Goal: Information Seeking & Learning: Learn about a topic

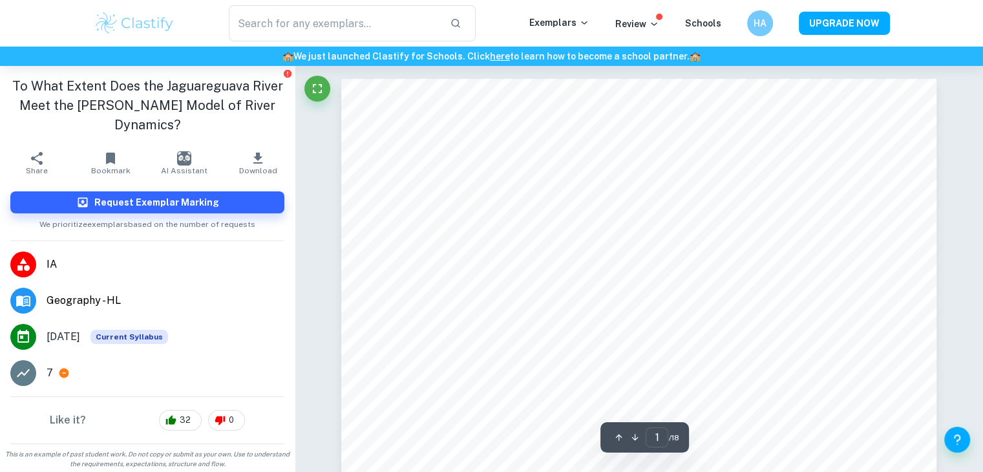
click at [57, 257] on span "IA" at bounding box center [166, 265] width 238 height 16
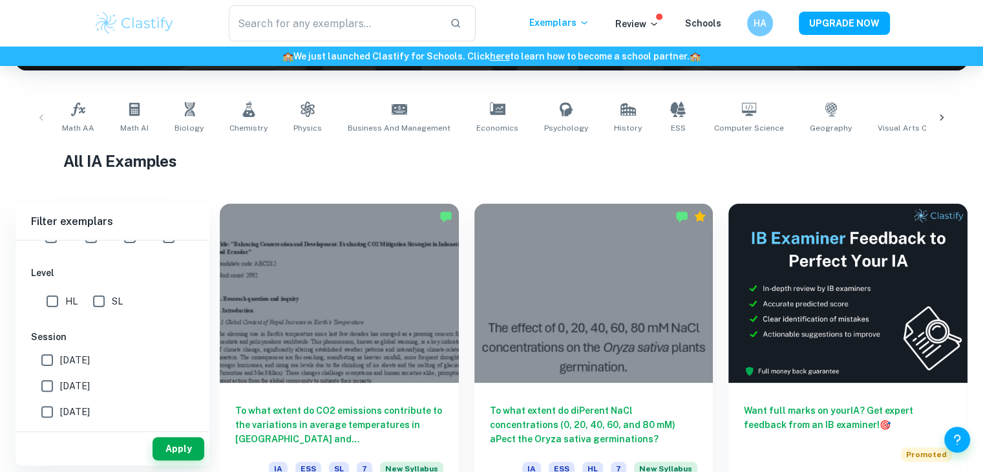
scroll to position [284, 0]
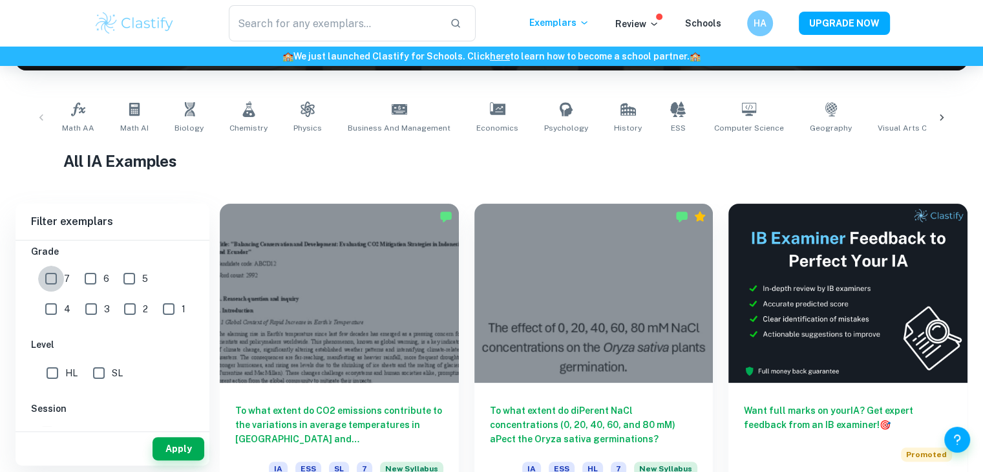
click at [49, 288] on input "7" at bounding box center [51, 279] width 26 height 26
checkbox input "true"
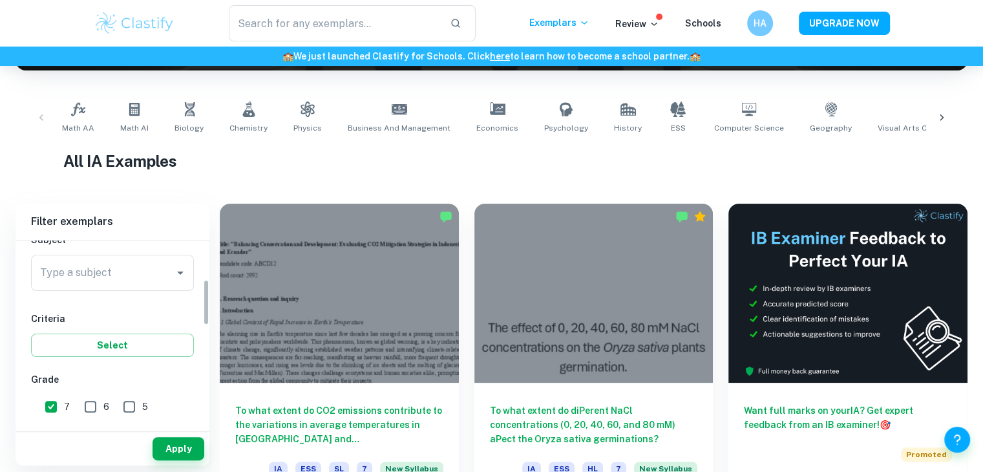
scroll to position [155, 0]
click at [94, 346] on button "Select" at bounding box center [112, 346] width 163 height 23
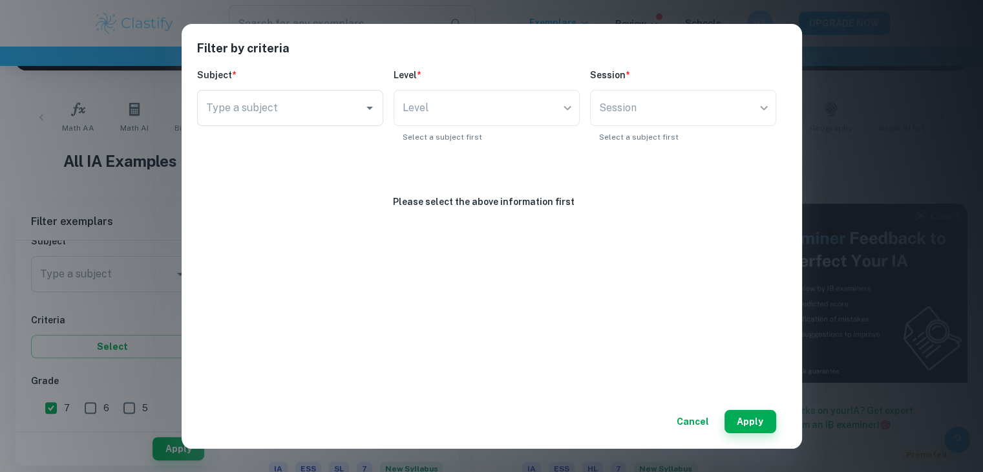
click at [91, 304] on div "Filter by criteria Subject * Type a subject Type a subject Level * Level ​ Leve…" at bounding box center [491, 236] width 983 height 472
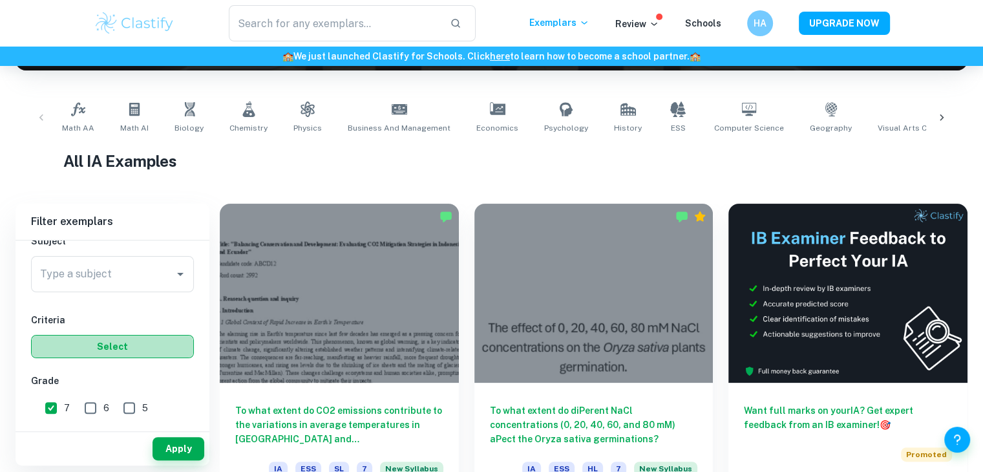
click at [89, 344] on button "Select" at bounding box center [112, 346] width 163 height 23
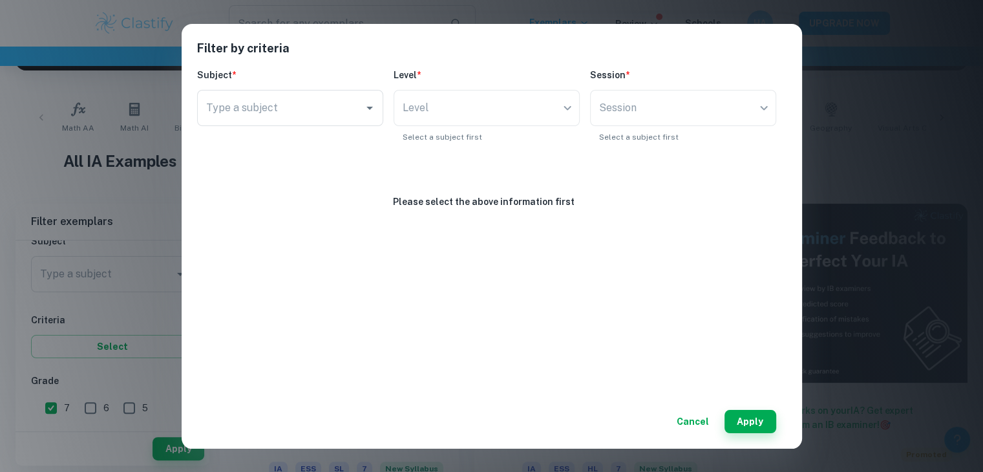
click at [106, 318] on div "Filter by criteria Subject * Type a subject Type a subject Level * Level ​ Leve…" at bounding box center [491, 236] width 983 height 472
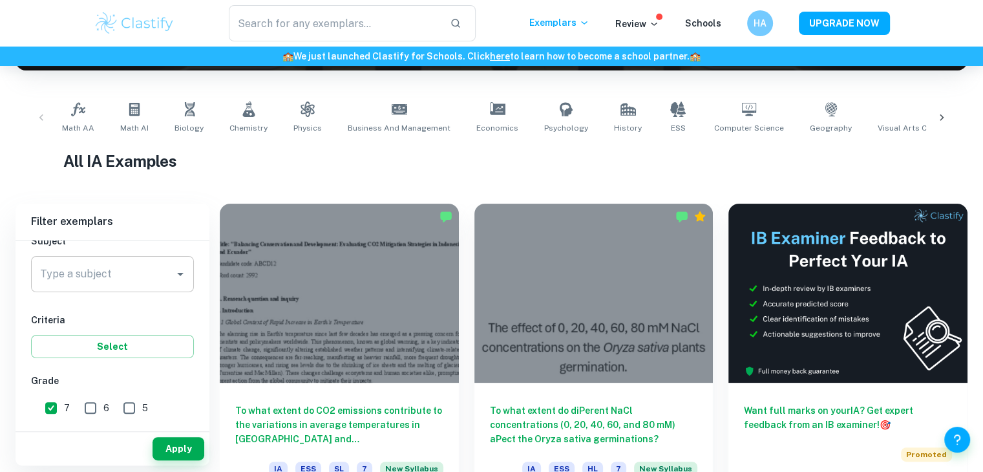
click at [95, 281] on input "Type a subject" at bounding box center [103, 274] width 132 height 25
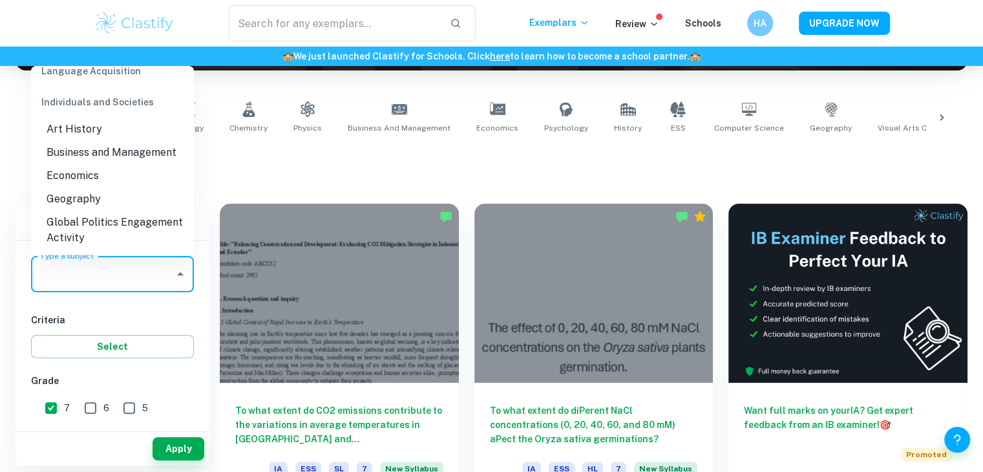
scroll to position [1202, 0]
click at [87, 205] on li "Geography" at bounding box center [112, 198] width 163 height 23
type input "Geography"
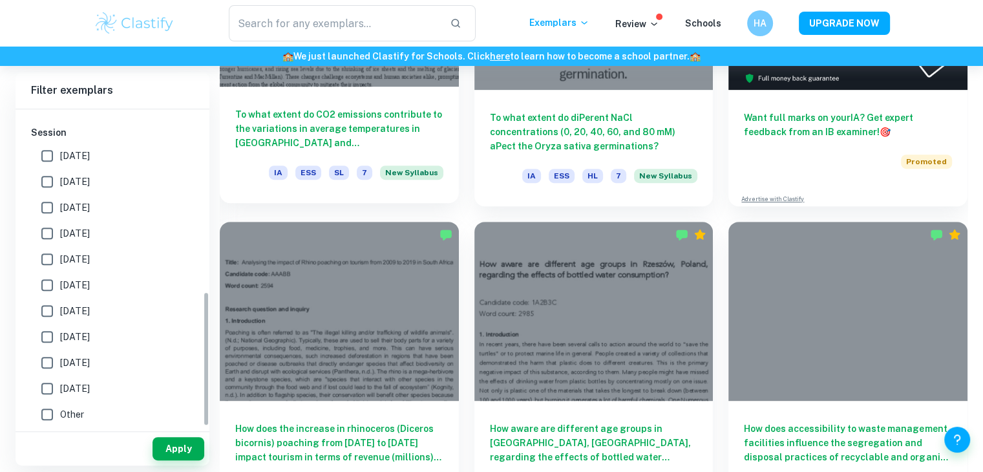
scroll to position [530, 0]
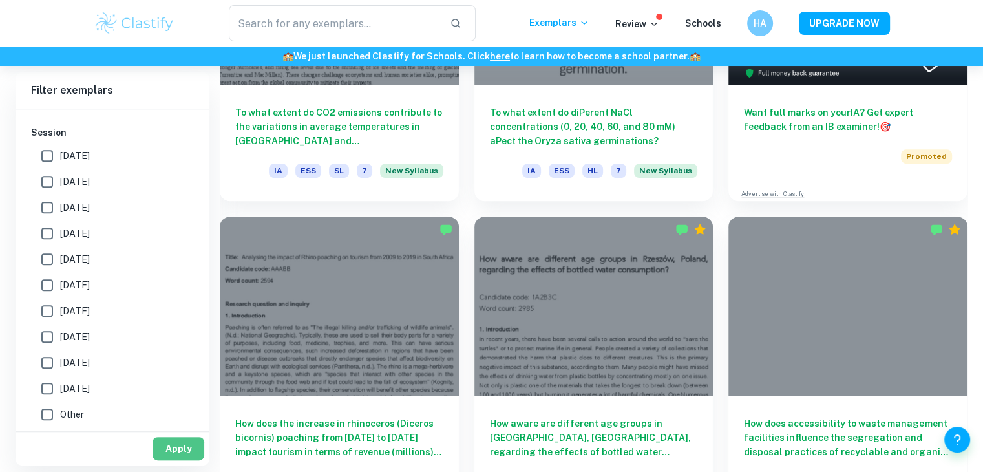
click at [185, 445] on button "Apply" at bounding box center [179, 448] width 52 height 23
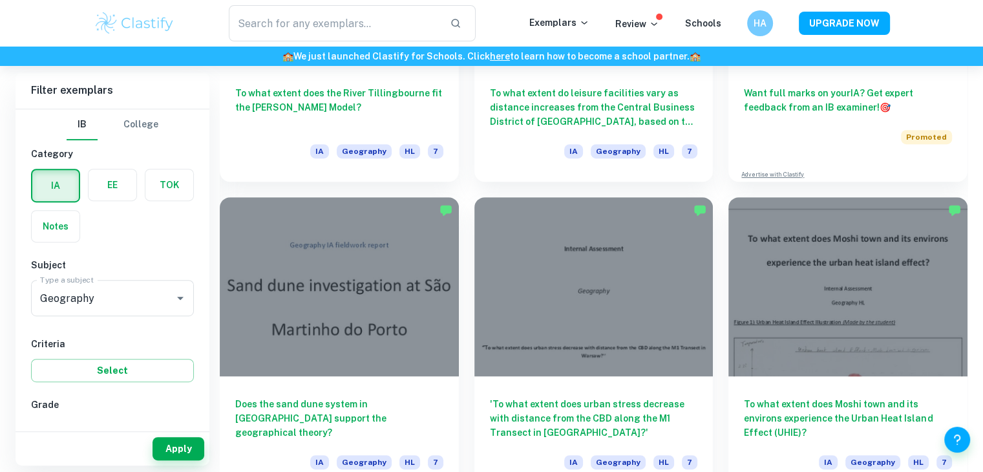
scroll to position [553, 0]
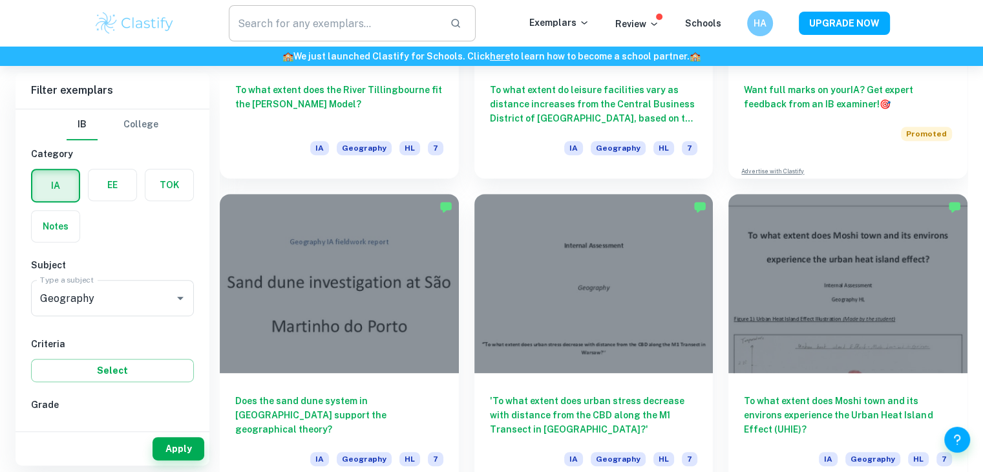
click at [403, 25] on input "text" at bounding box center [334, 23] width 211 height 36
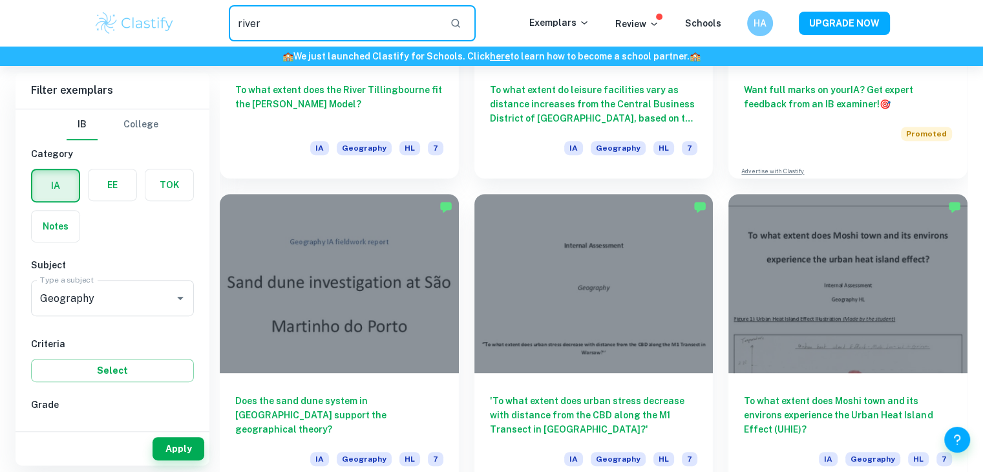
type input "river"
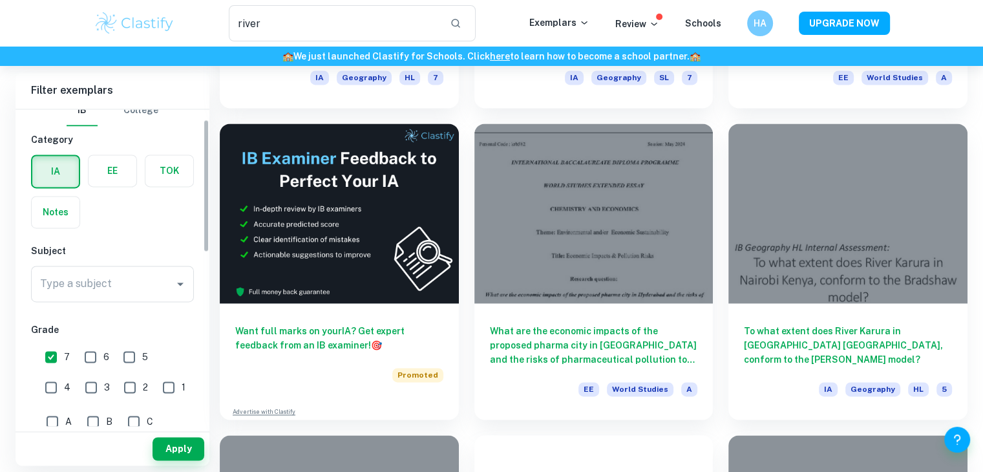
scroll to position [15, 0]
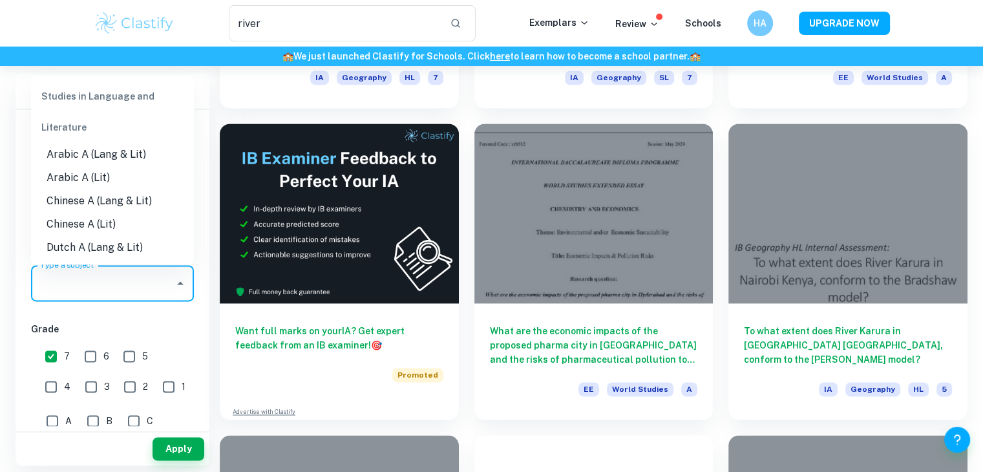
click at [100, 282] on input "Type a subject" at bounding box center [103, 283] width 132 height 25
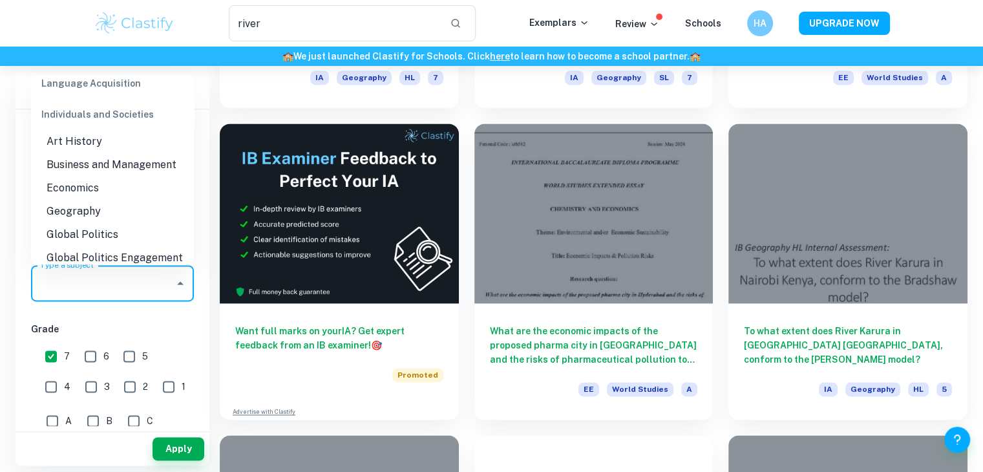
scroll to position [1251, 0]
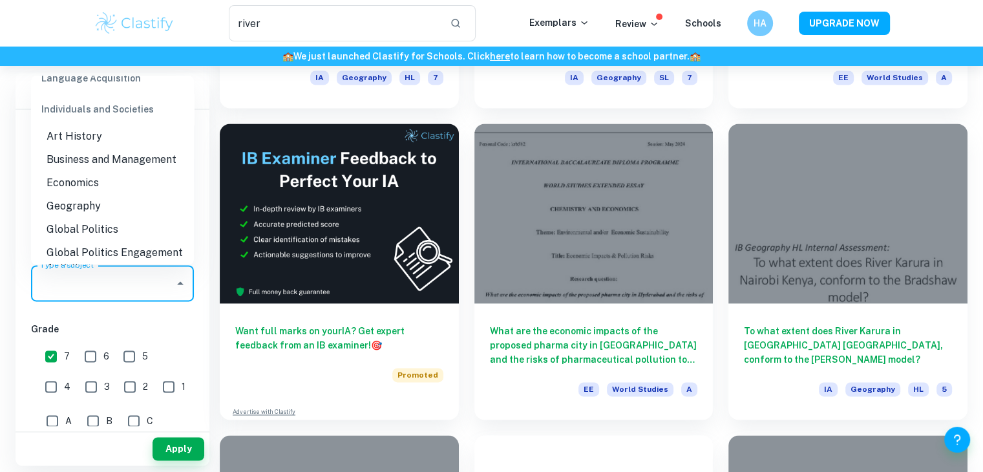
click at [72, 208] on li "Geography" at bounding box center [112, 206] width 163 height 23
type input "Geography"
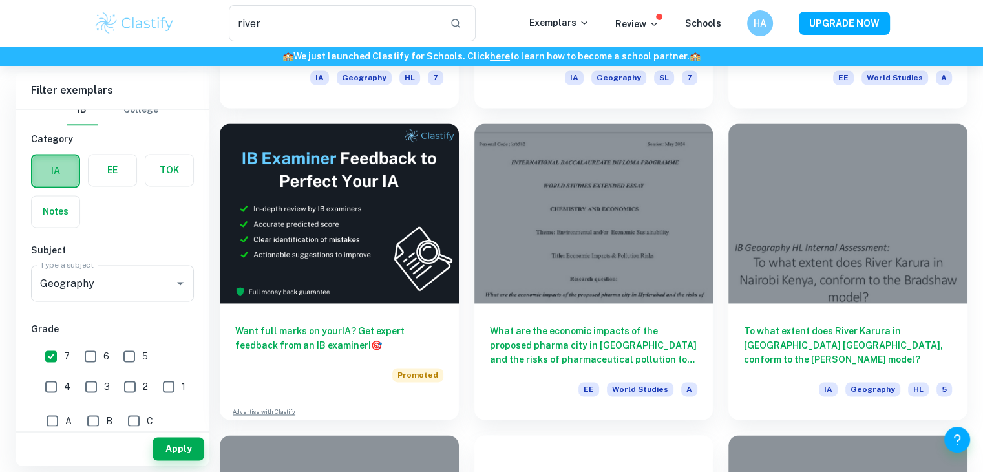
click at [55, 162] on label "button" at bounding box center [55, 170] width 47 height 31
click at [0, 0] on input "radio" at bounding box center [0, 0] width 0 height 0
click at [167, 452] on button "Apply" at bounding box center [179, 448] width 52 height 23
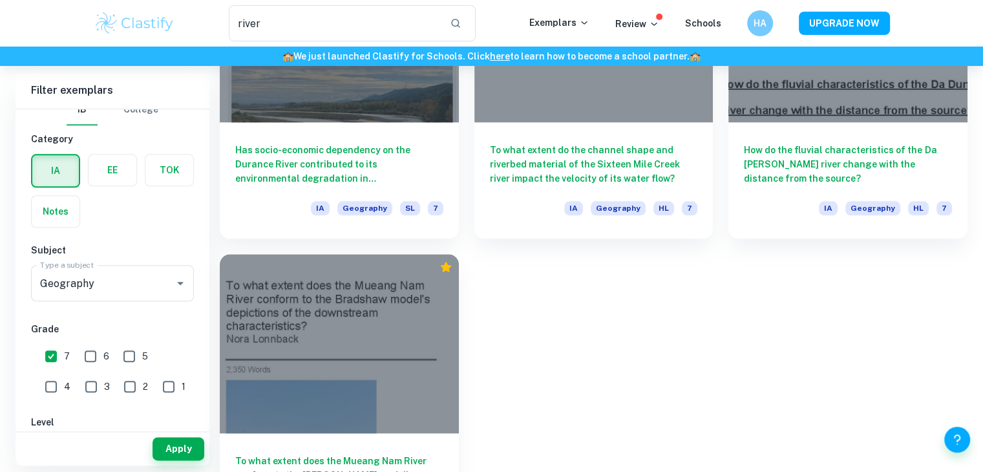
scroll to position [1520, 0]
